Goal: Use online tool/utility: Utilize a website feature to perform a specific function

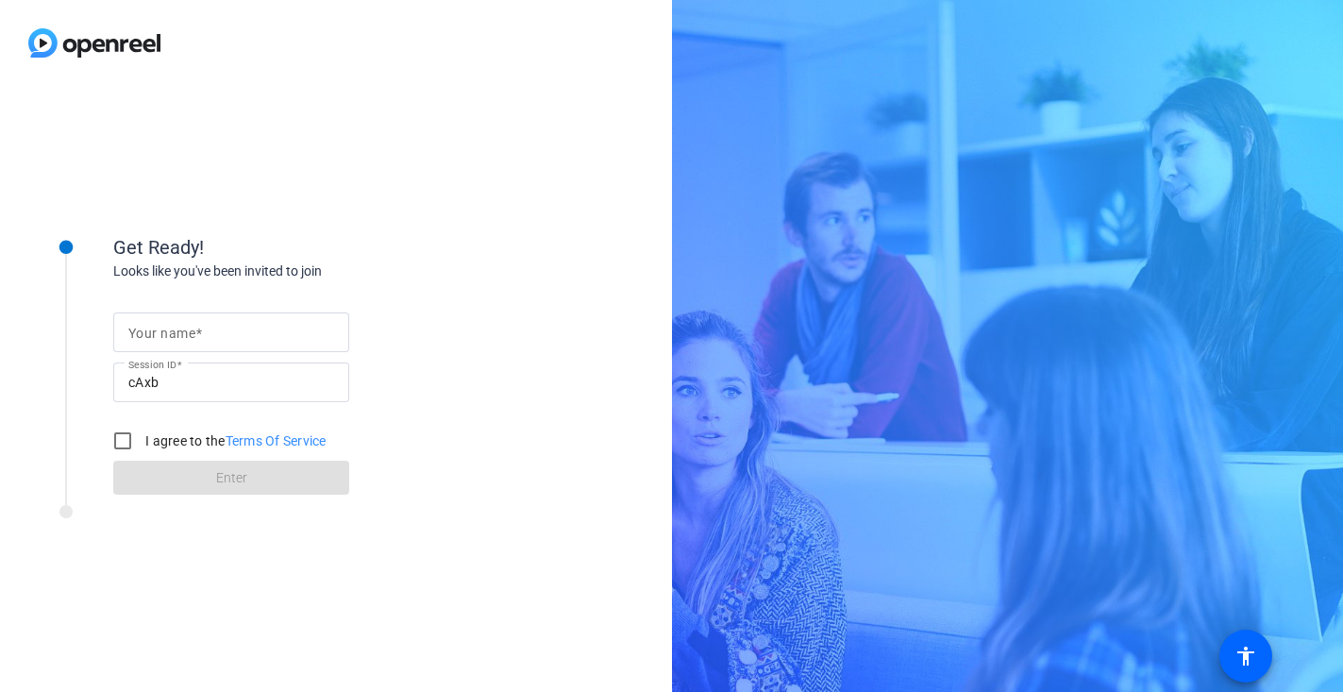
click at [200, 338] on span at bounding box center [198, 332] width 7 height 15
click at [200, 338] on input "Your name" at bounding box center [231, 332] width 206 height 23
type input "[PERSON_NAME]"
click at [122, 442] on input "I agree to the Terms Of Service" at bounding box center [123, 441] width 38 height 38
checkbox input "true"
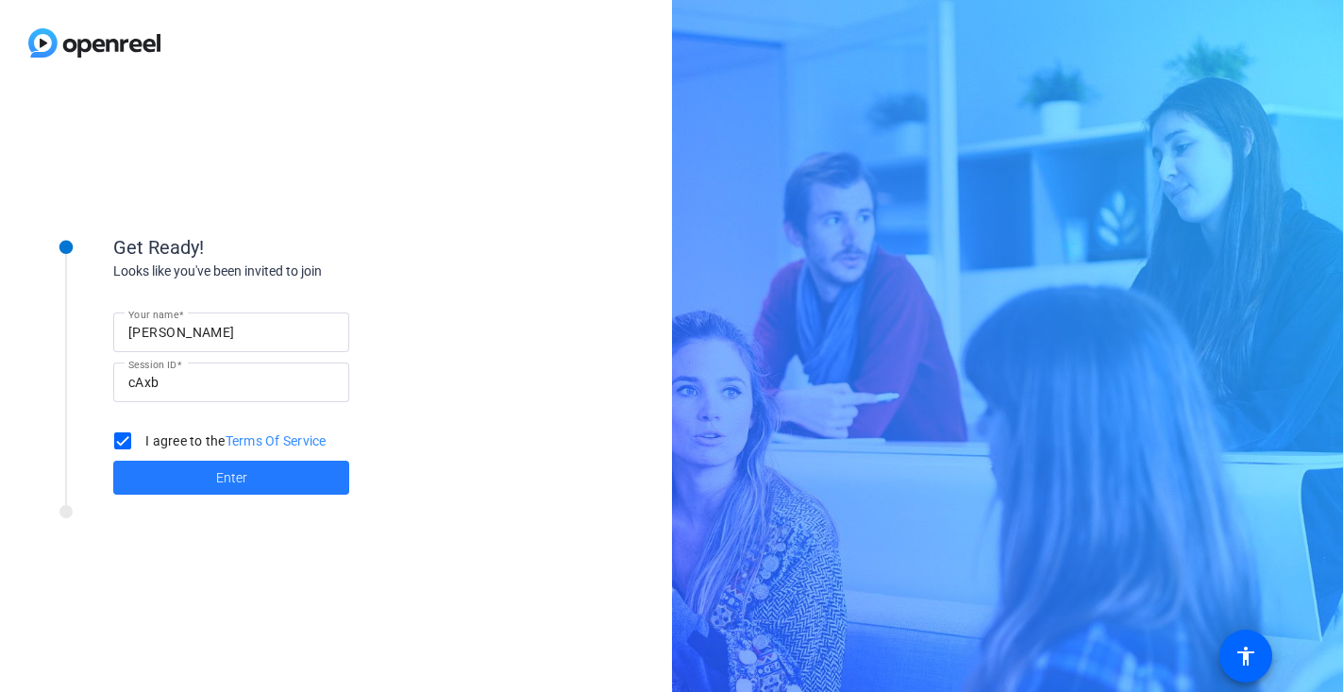
click at [173, 489] on span at bounding box center [231, 477] width 236 height 45
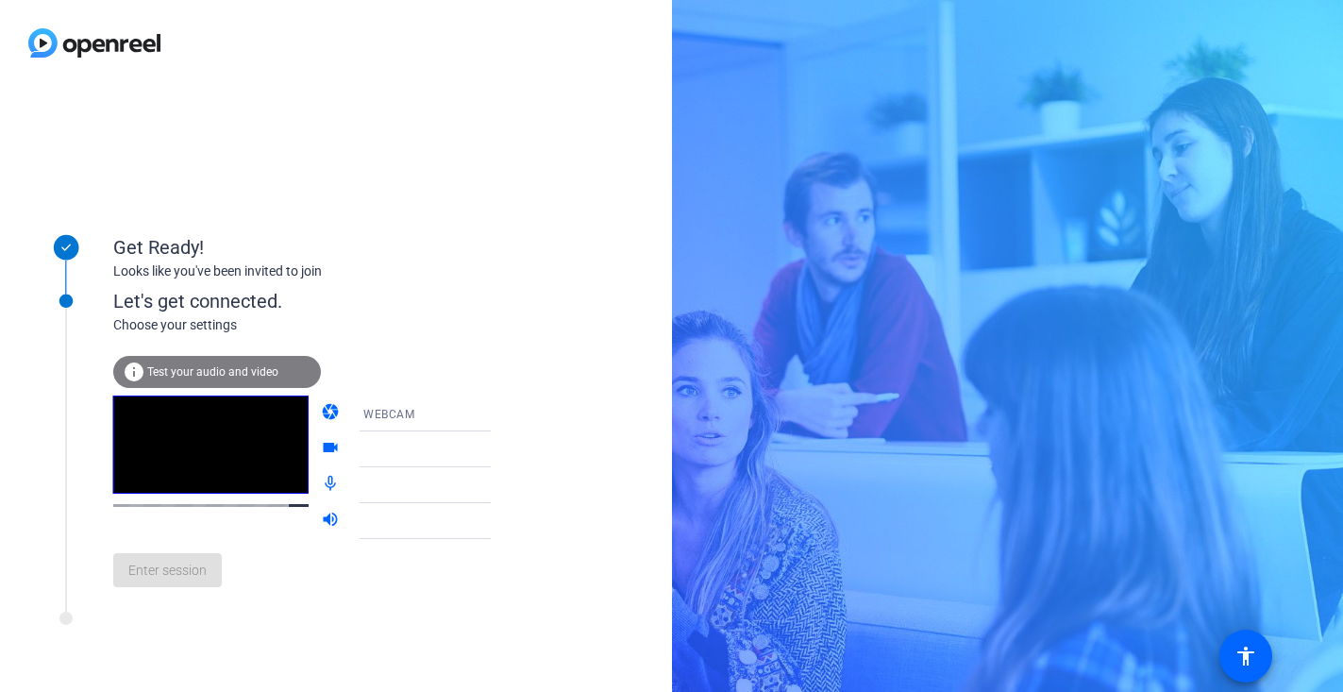
click at [272, 286] on div "Get Ready! Looks like you've been invited to join" at bounding box center [255, 247] width 472 height 94
click at [472, 417] on mat-form-field "WEBCAM" at bounding box center [438, 413] width 180 height 36
click at [179, 575] on div "Enter session" at bounding box center [321, 570] width 416 height 62
click at [469, 487] on div at bounding box center [438, 477] width 180 height 21
click at [470, 484] on div at bounding box center [438, 477] width 180 height 21
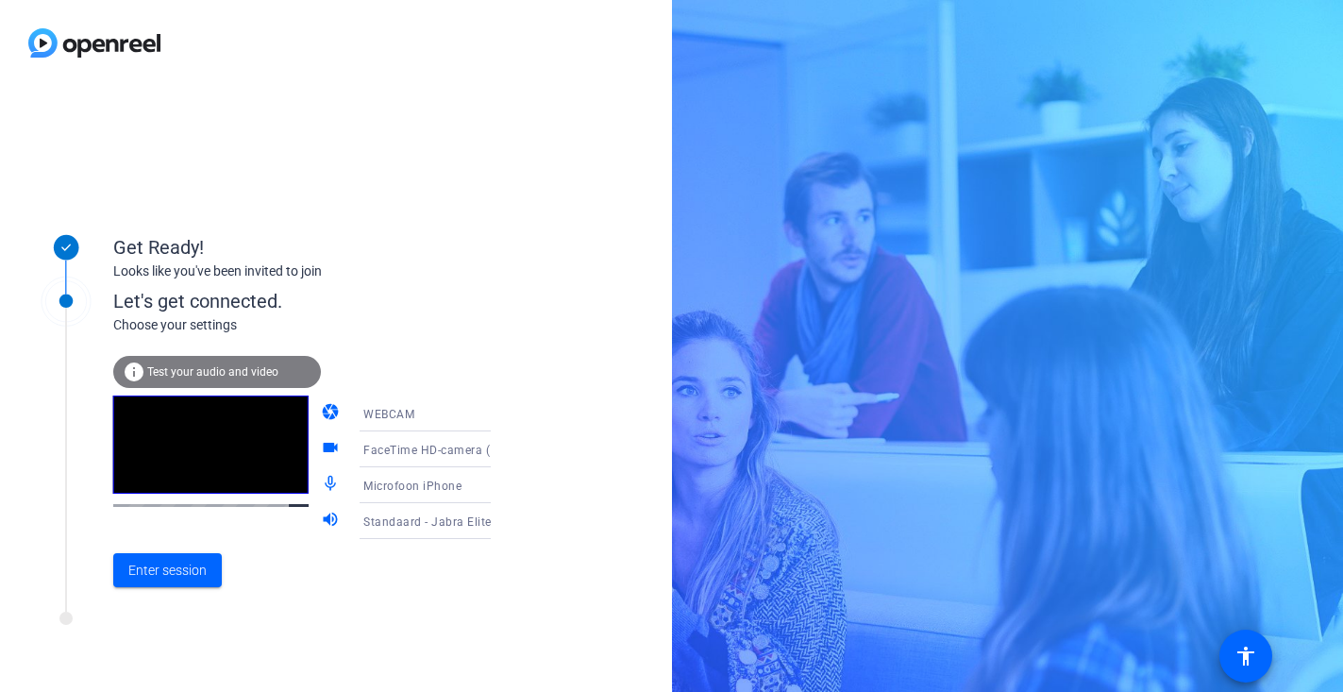
click at [416, 520] on span "Standaard - Jabra Elite 7 Pro (Bluetooth)" at bounding box center [476, 520] width 226 height 15
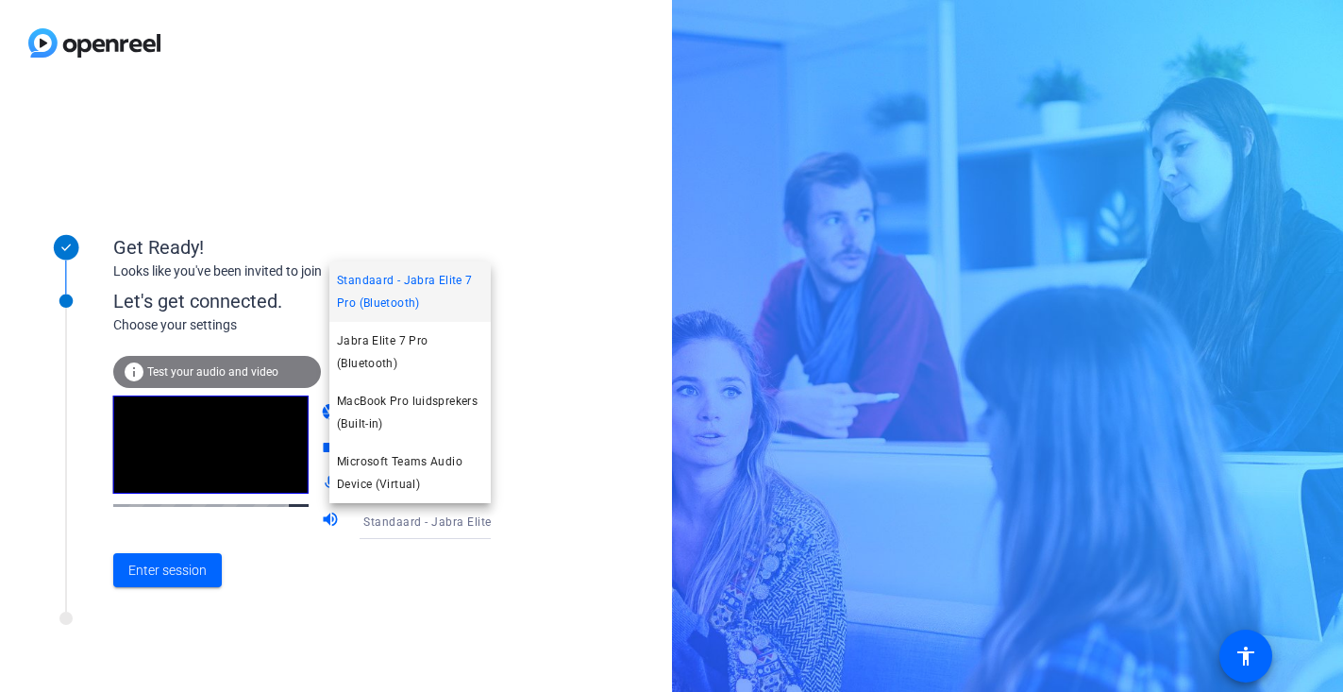
click at [160, 575] on div at bounding box center [671, 346] width 1343 height 692
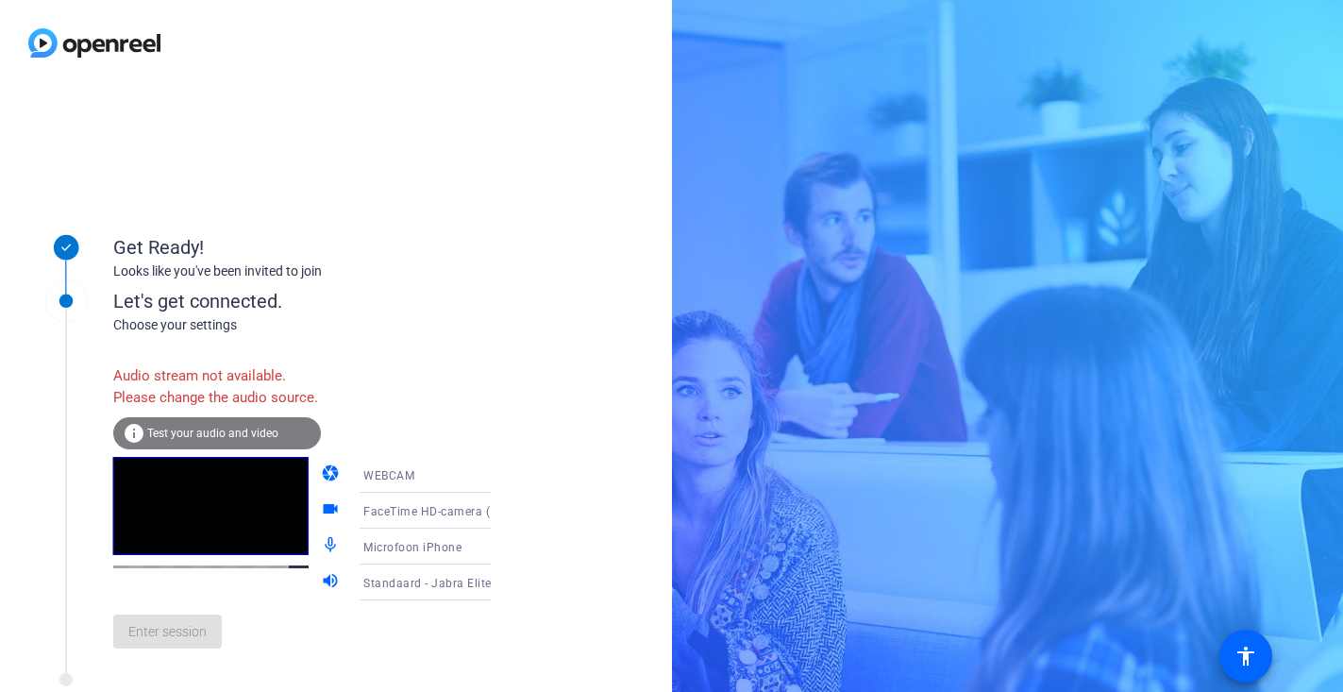
click at [505, 549] on icon at bounding box center [509, 546] width 9 height 5
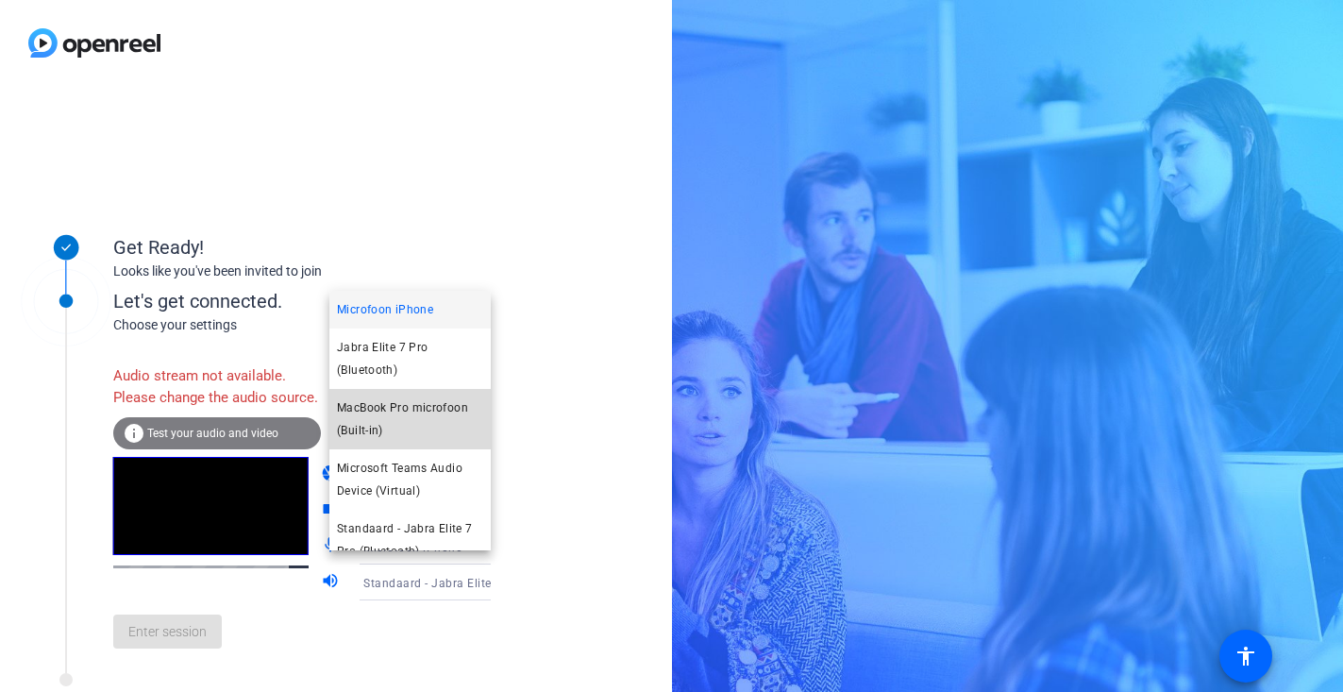
click at [434, 431] on span "MacBook Pro microfoon (Built-in)" at bounding box center [410, 418] width 146 height 45
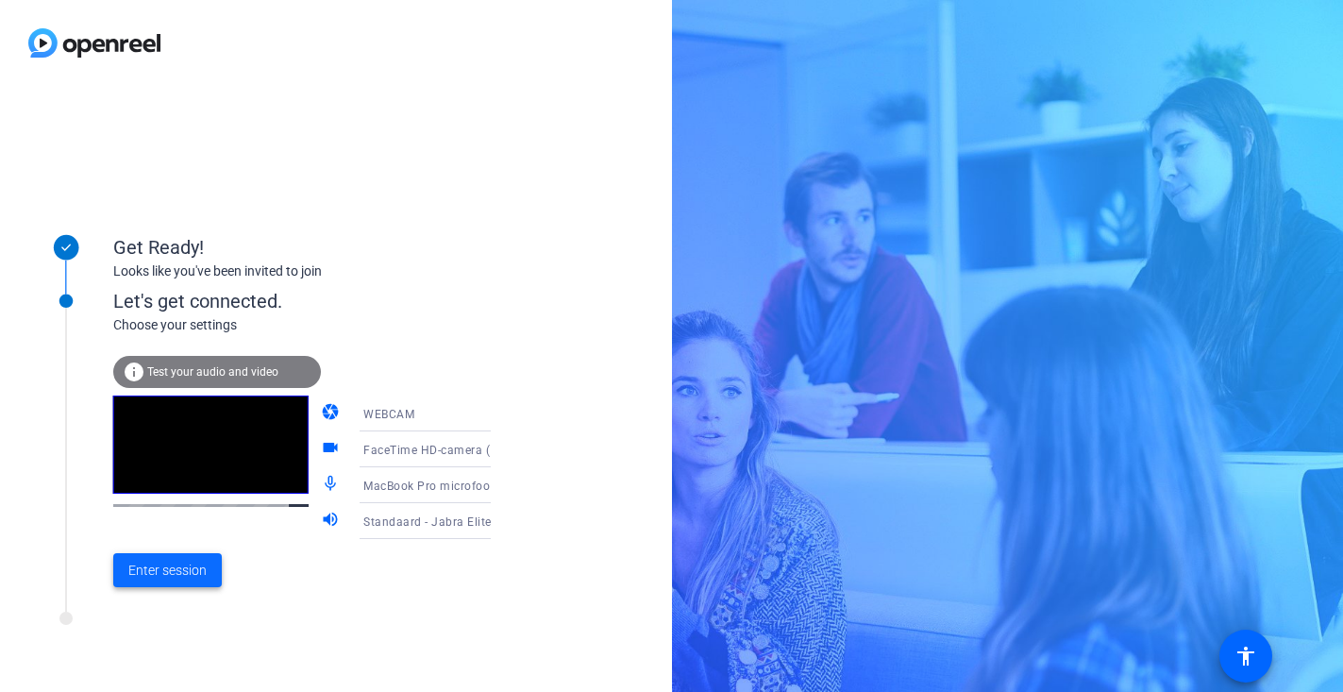
click at [176, 574] on span "Enter session" at bounding box center [167, 570] width 78 height 20
